Goal: Information Seeking & Learning: Check status

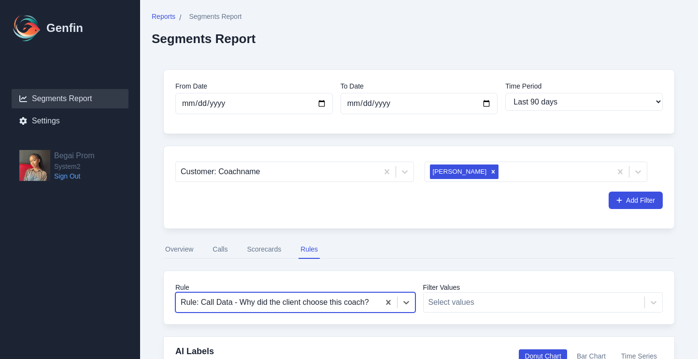
select select "90"
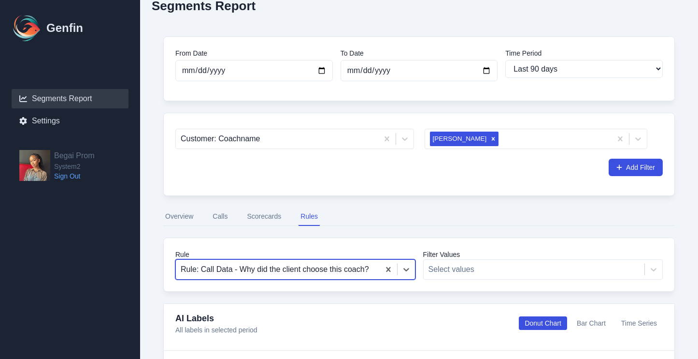
scroll to position [22, 0]
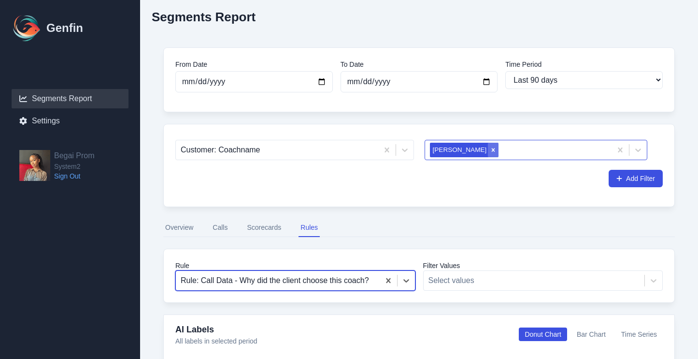
click at [492, 149] on icon "Remove Alexandra Abia" at bounding box center [493, 149] width 3 height 3
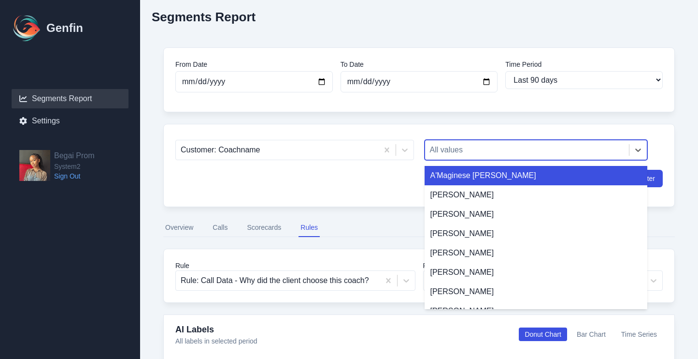
click at [468, 150] on div at bounding box center [527, 150] width 195 height 14
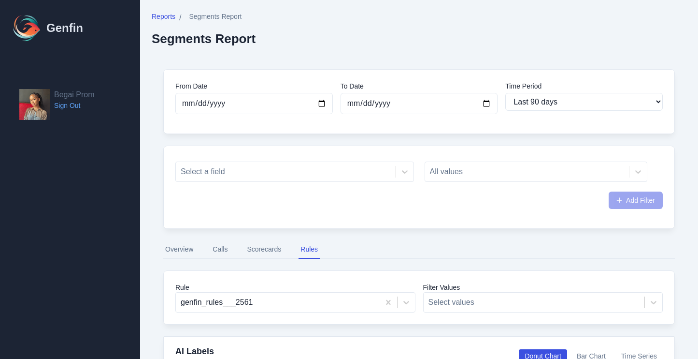
select select "90"
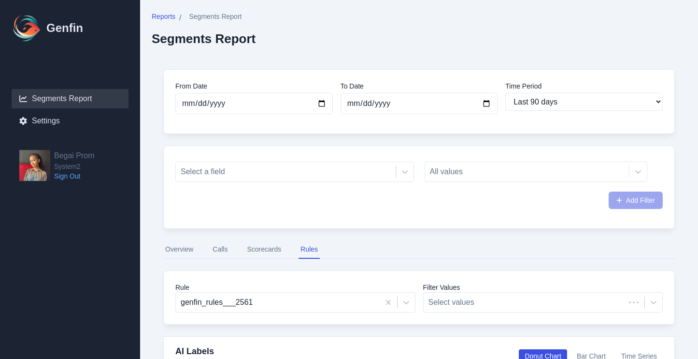
click at [497, 175] on div "All values" at bounding box center [536, 171] width 223 height 20
click at [318, 170] on div at bounding box center [286, 172] width 210 height 14
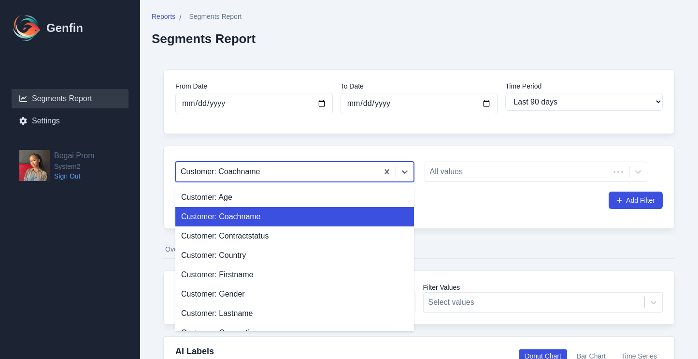
click at [322, 225] on div "Customer: Coachname" at bounding box center [294, 216] width 239 height 19
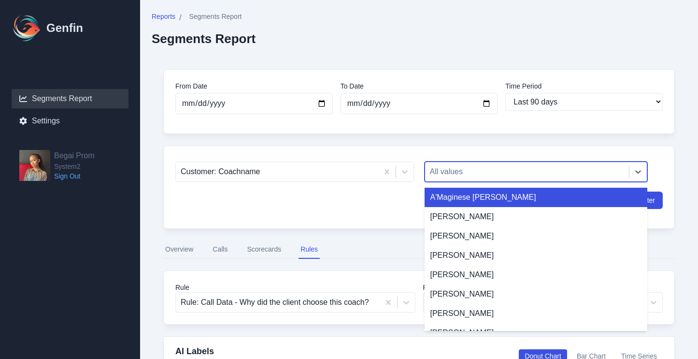
click at [480, 165] on div at bounding box center [527, 172] width 195 height 14
type input "yari"
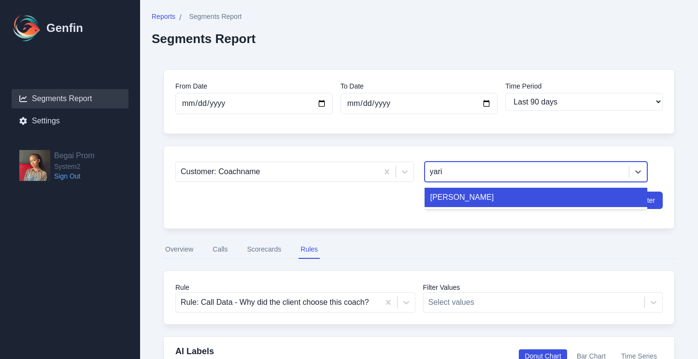
click at [454, 193] on div "[PERSON_NAME]" at bounding box center [536, 196] width 223 height 19
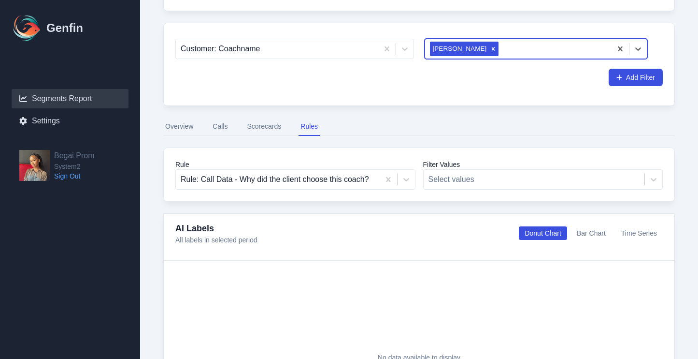
scroll to position [250, 0]
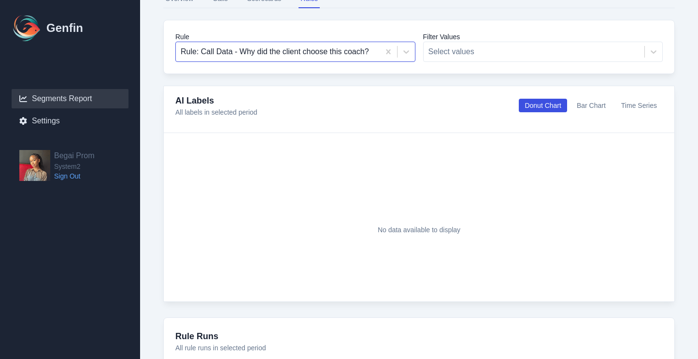
click at [323, 55] on div at bounding box center [278, 52] width 194 height 14
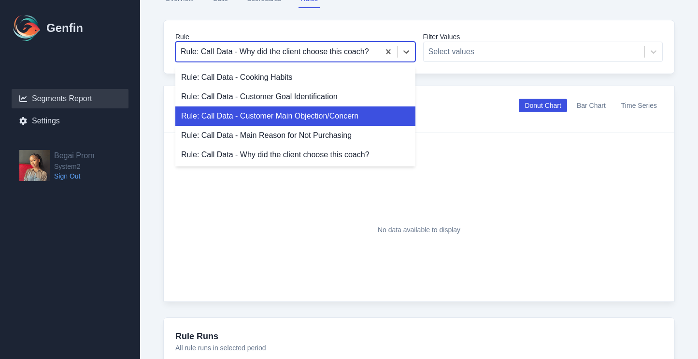
click at [308, 112] on div "Rule: Call Data - Customer Main Objection/Concern" at bounding box center [295, 115] width 240 height 19
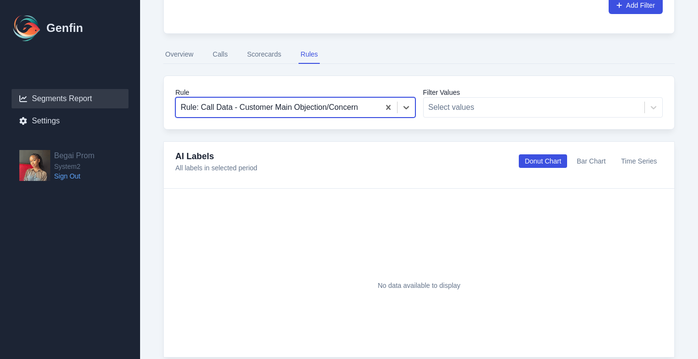
scroll to position [180, 0]
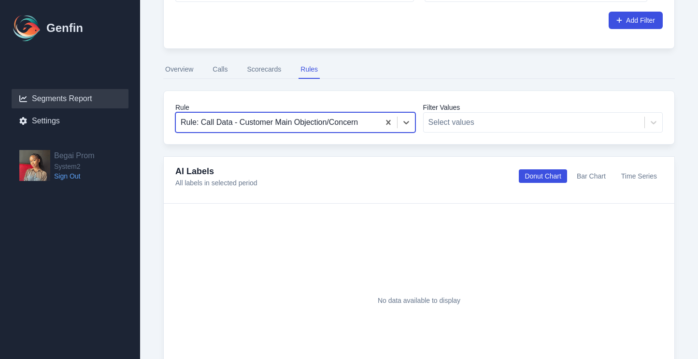
click at [190, 66] on button "Overview" at bounding box center [179, 69] width 32 height 18
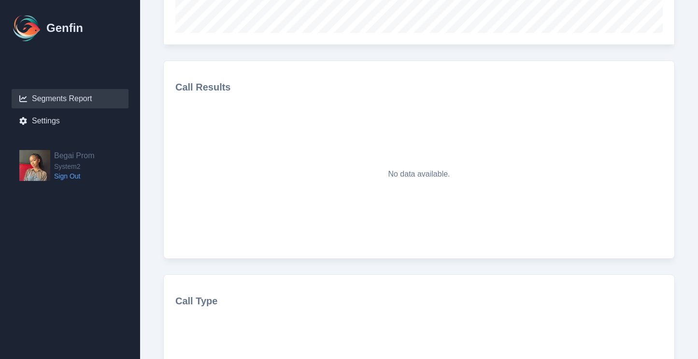
click at [281, 88] on h3 "Call Results" at bounding box center [419, 87] width 488 height 14
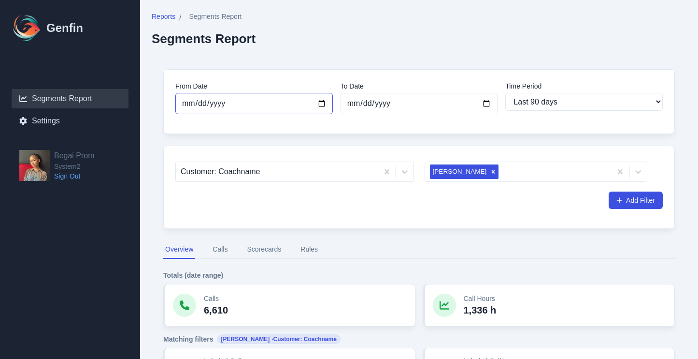
click at [260, 107] on input "[DATE]" at bounding box center [254, 103] width 158 height 21
click at [325, 105] on input "[DATE]" at bounding box center [254, 103] width 158 height 21
type input "2025-08-01"
select select "custom"
type input "2025-08-01"
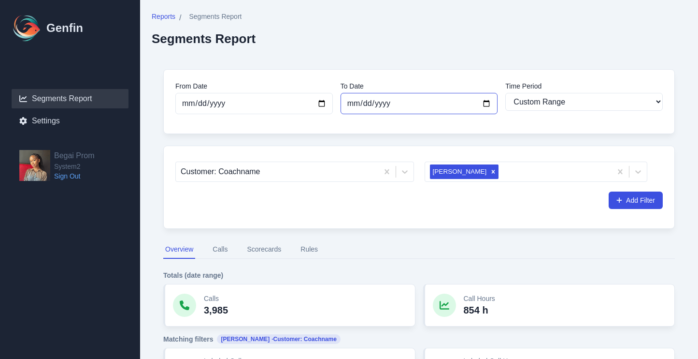
click at [484, 103] on input "[DATE]" at bounding box center [420, 103] width 158 height 21
type input "2025-09-30"
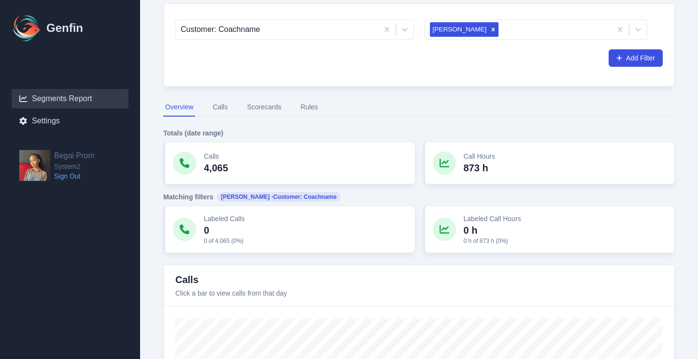
scroll to position [64, 0]
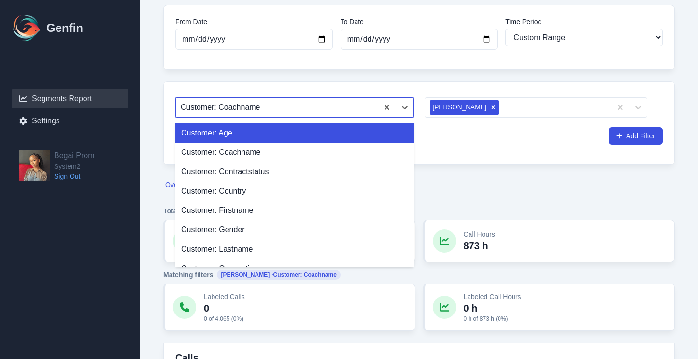
click at [284, 110] on div at bounding box center [277, 108] width 193 height 14
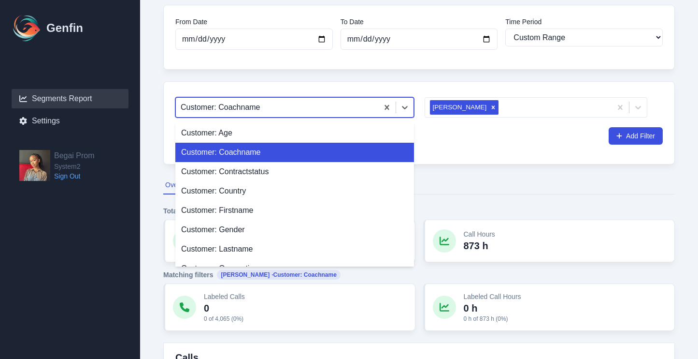
click at [277, 147] on div "Customer: Coachname" at bounding box center [294, 152] width 239 height 19
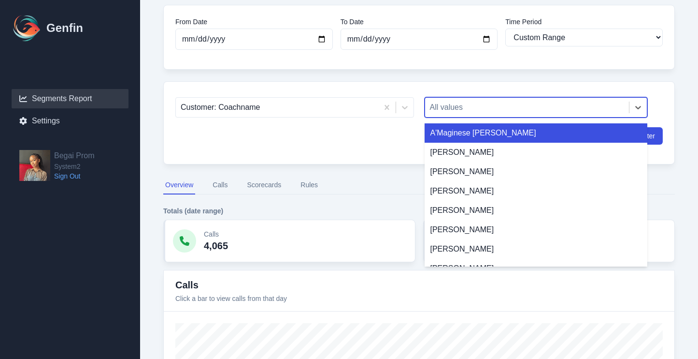
click at [455, 106] on div at bounding box center [527, 108] width 195 height 14
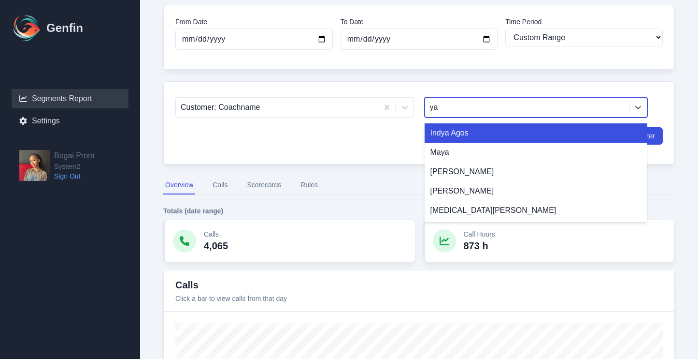
type input "yar"
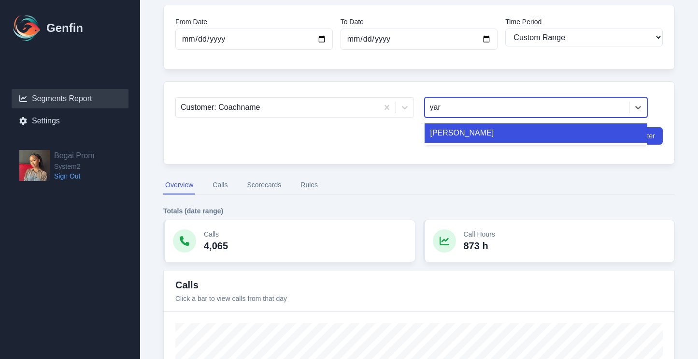
click at [463, 137] on div "[PERSON_NAME]" at bounding box center [536, 132] width 223 height 19
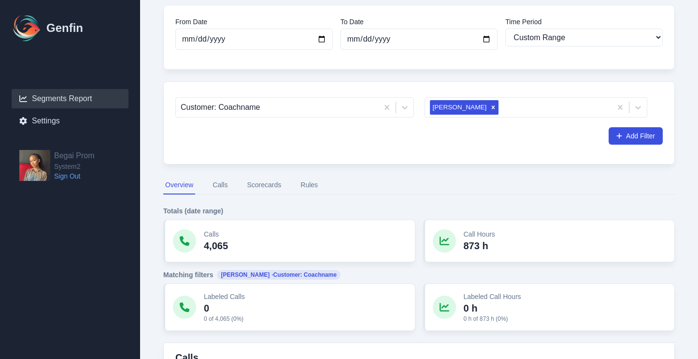
click at [428, 158] on div "Customer: Coachname Yaritza Santiago Add Filter" at bounding box center [419, 122] width 512 height 83
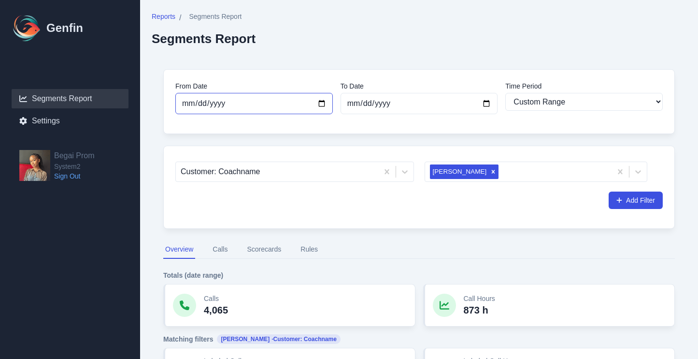
click at [278, 108] on input "2025-08-01" at bounding box center [254, 103] width 158 height 21
click at [316, 104] on input "2025-08-01" at bounding box center [254, 103] width 158 height 21
click at [321, 104] on input "2025-08-01" at bounding box center [254, 103] width 158 height 21
type input "2025-09-01"
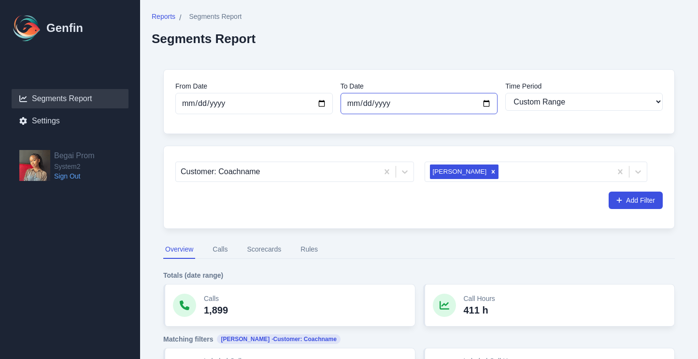
click at [373, 103] on input "2025-09-30" at bounding box center [420, 103] width 158 height 21
click at [372, 128] on div "From Date 2025-09-01 To Date 2025-09-30 Time Period Last 7 days Last 14 days La…" at bounding box center [419, 101] width 512 height 65
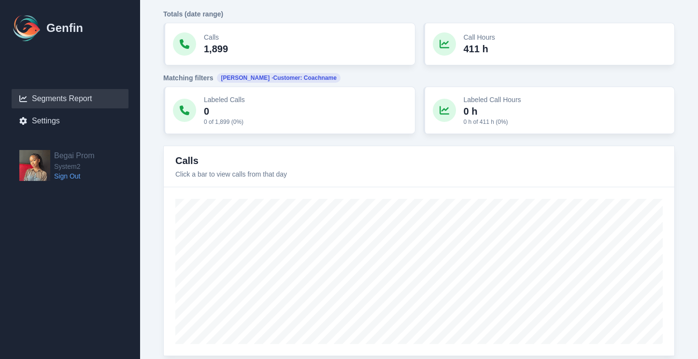
scroll to position [196, 0]
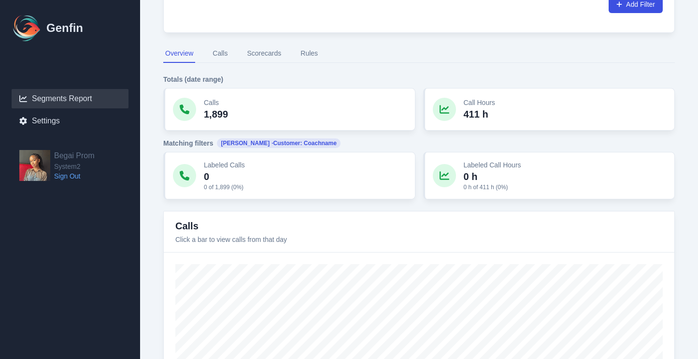
click at [267, 60] on button "Scorecards" at bounding box center [264, 53] width 38 height 18
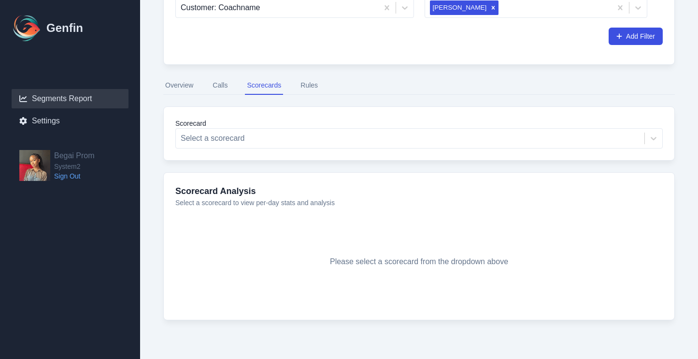
click at [210, 86] on nav "Overview Calls Scorecards Rules" at bounding box center [419, 85] width 512 height 18
click at [255, 144] on div at bounding box center [410, 138] width 459 height 14
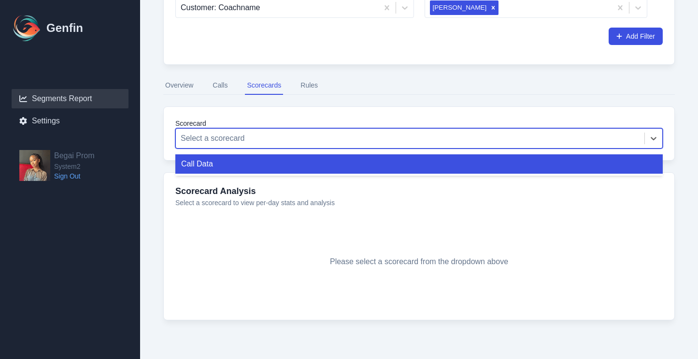
click at [249, 158] on div "Call Data" at bounding box center [419, 163] width 488 height 19
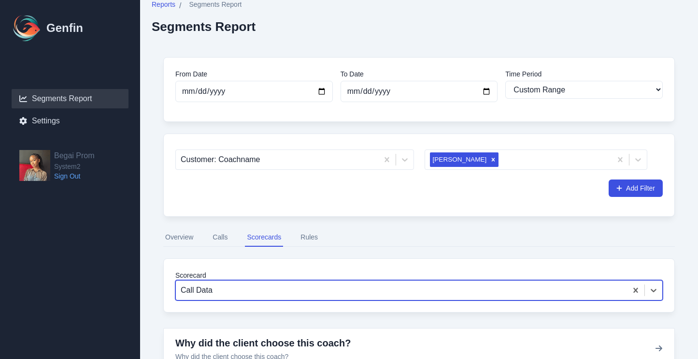
scroll to position [11, 0]
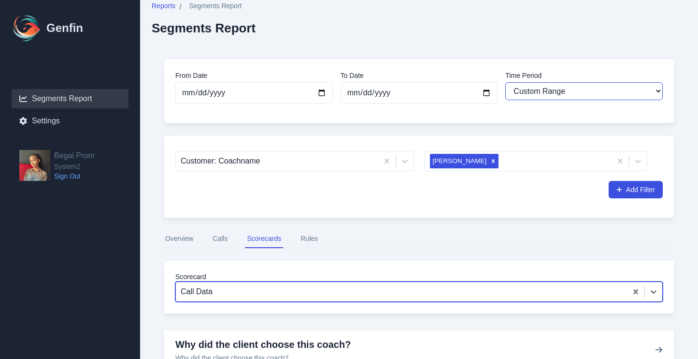
click at [539, 88] on select "Last 7 days Last 14 days Last 30 days Last 90 days Last 180 days Last 365 days …" at bounding box center [584, 91] width 158 height 18
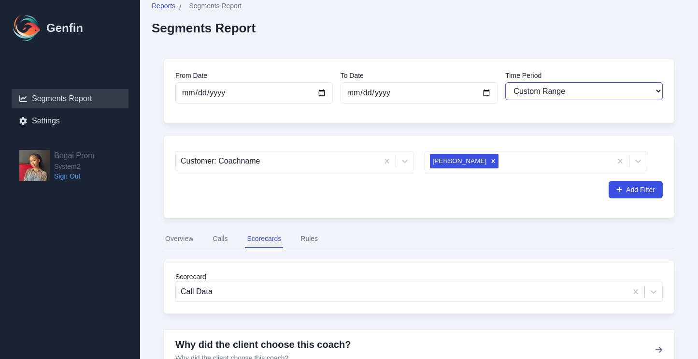
select select "30"
click at [505, 82] on select "Last 7 days Last 14 days Last 30 days Last 90 days Last 180 days Last 365 days …" at bounding box center [584, 91] width 158 height 18
type input "2025-08-31"
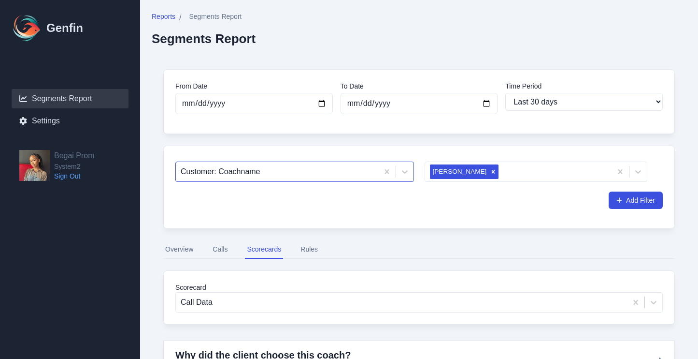
click at [242, 178] on div at bounding box center [277, 172] width 193 height 14
click at [460, 204] on div "Add Filter" at bounding box center [419, 199] width 488 height 17
click at [228, 250] on button "Calls" at bounding box center [220, 249] width 19 height 18
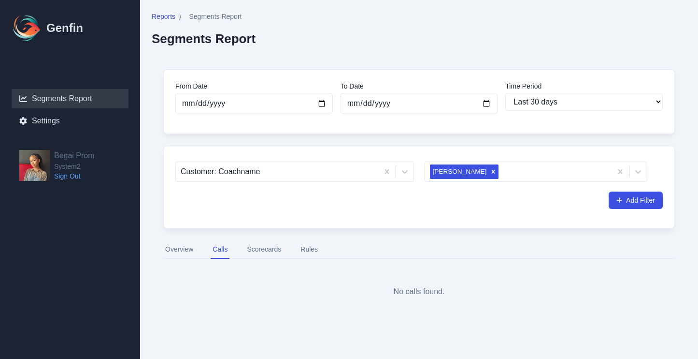
click at [169, 250] on button "Overview" at bounding box center [179, 249] width 32 height 18
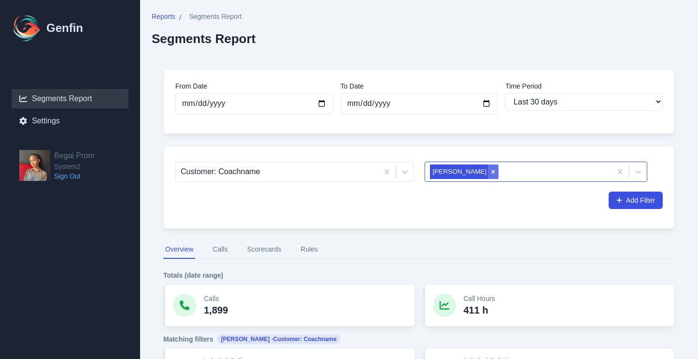
click at [490, 169] on icon "Remove Yaritza Santiago" at bounding box center [493, 171] width 7 height 7
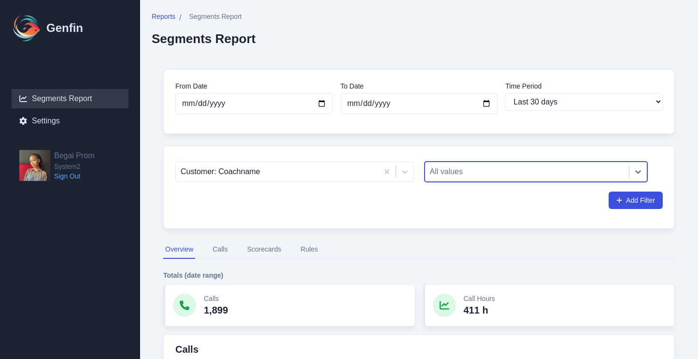
click at [456, 172] on div at bounding box center [527, 172] width 195 height 14
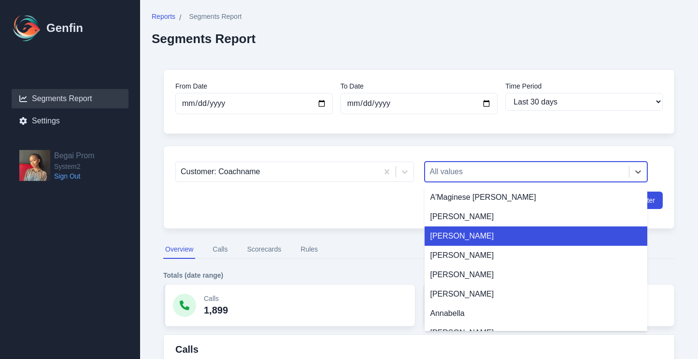
click at [447, 235] on div "[PERSON_NAME]" at bounding box center [536, 235] width 223 height 19
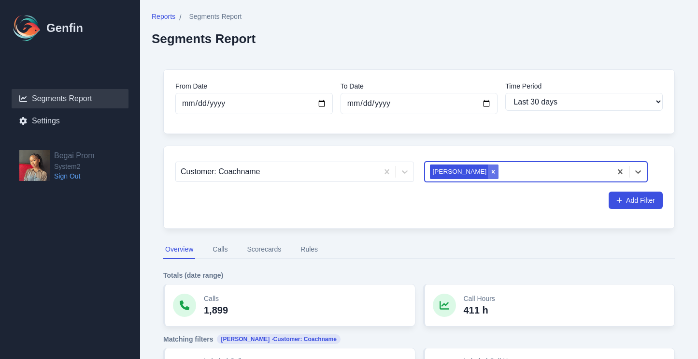
click at [492, 173] on icon "Remove Alexandra Abia" at bounding box center [493, 171] width 3 height 3
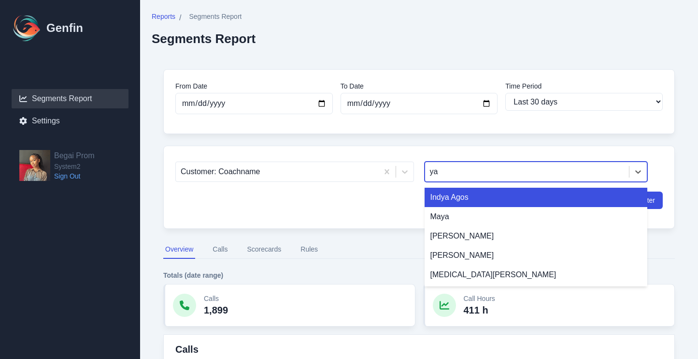
type input "yar"
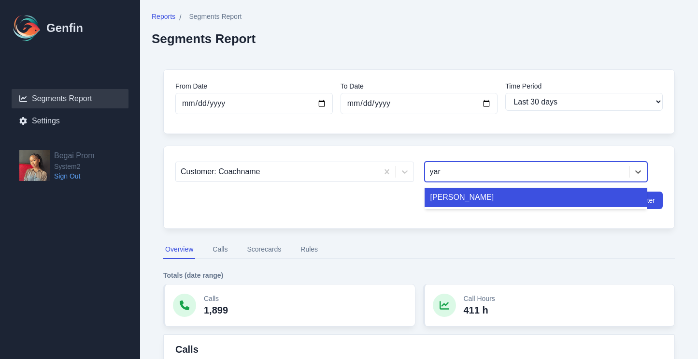
click at [492, 196] on div "[PERSON_NAME]" at bounding box center [536, 196] width 223 height 19
